Goal: Task Accomplishment & Management: Complete application form

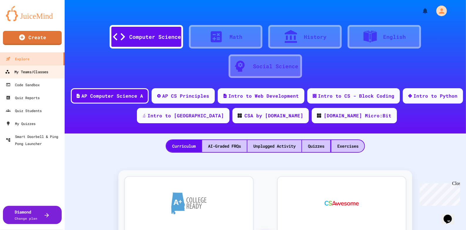
click at [39, 72] on div "My Teams/Classes" at bounding box center [26, 71] width 43 height 7
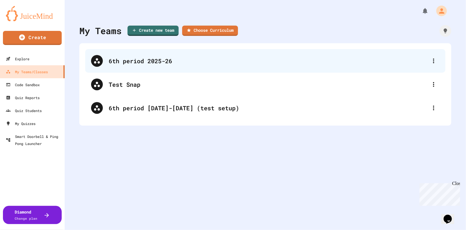
click at [120, 64] on div "6th period 2025-26" at bounding box center [268, 60] width 319 height 9
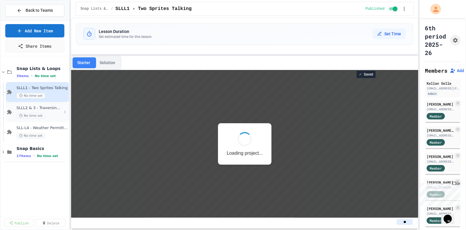
scroll to position [0, 0]
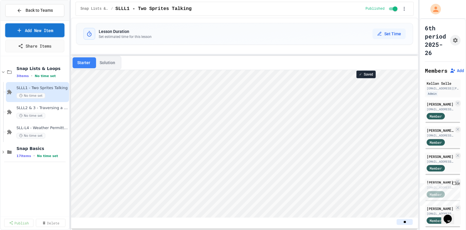
click at [56, 34] on link "Add New Item" at bounding box center [34, 30] width 59 height 14
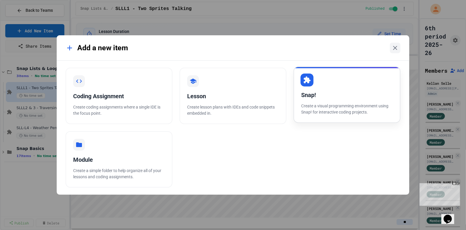
click at [311, 105] on p "Create a visual programming environment using Snap! for interactive coding proj…" at bounding box center [347, 109] width 92 height 12
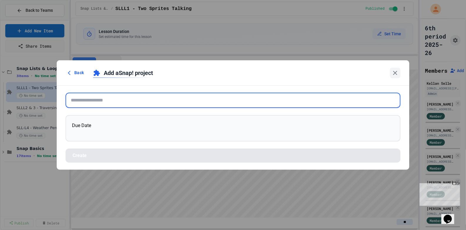
click at [194, 96] on input "text" at bounding box center [233, 100] width 335 height 15
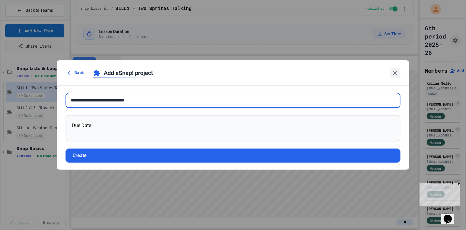
type input "**********"
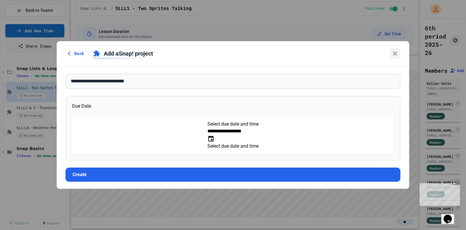
click at [215, 136] on icon "Choose date, selected date is Sep 26, 2025" at bounding box center [211, 138] width 7 height 7
click at [114, 97] on li "55" at bounding box center [98, 95] width 31 height 9
type input "**********"
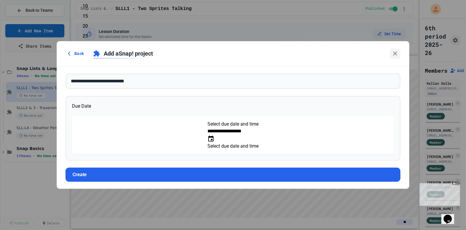
scroll to position [136, 0]
click at [83, 121] on button "OK" at bounding box center [80, 124] width 6 height 7
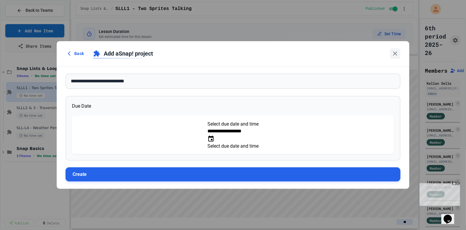
click at [143, 168] on button "Create" at bounding box center [233, 174] width 335 height 14
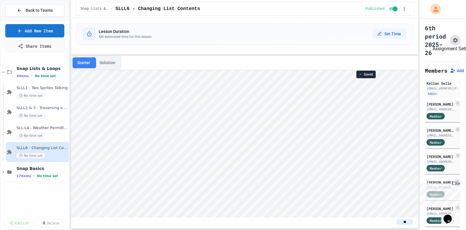
click at [456, 39] on icon "Assignment Settings" at bounding box center [456, 40] width 5 height 5
click at [456, 41] on icon "Assignment Settings" at bounding box center [456, 40] width 5 height 5
